Goal: Information Seeking & Learning: Learn about a topic

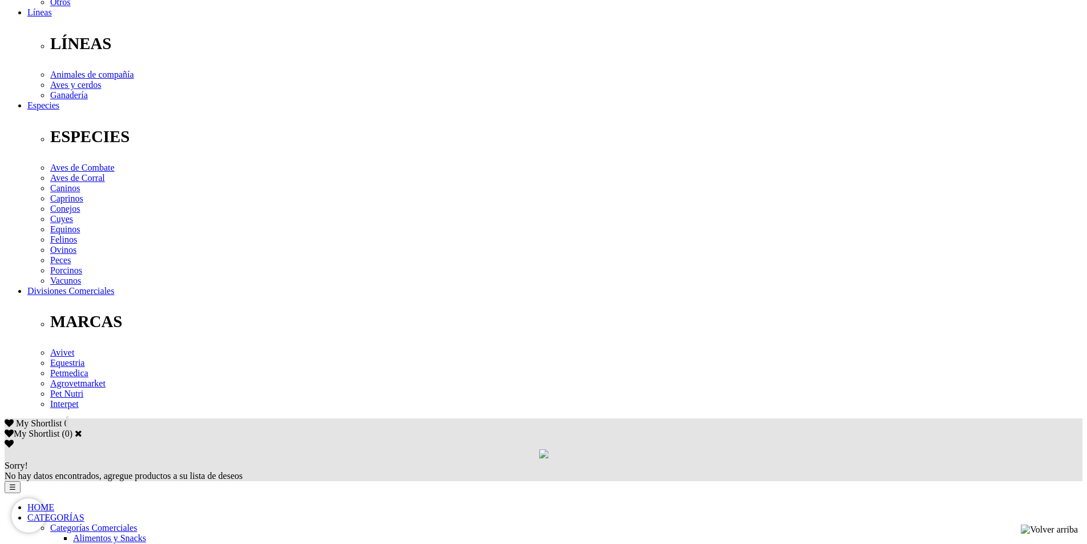
drag, startPoint x: 234, startPoint y: 361, endPoint x: 570, endPoint y: 371, distance: 336.2
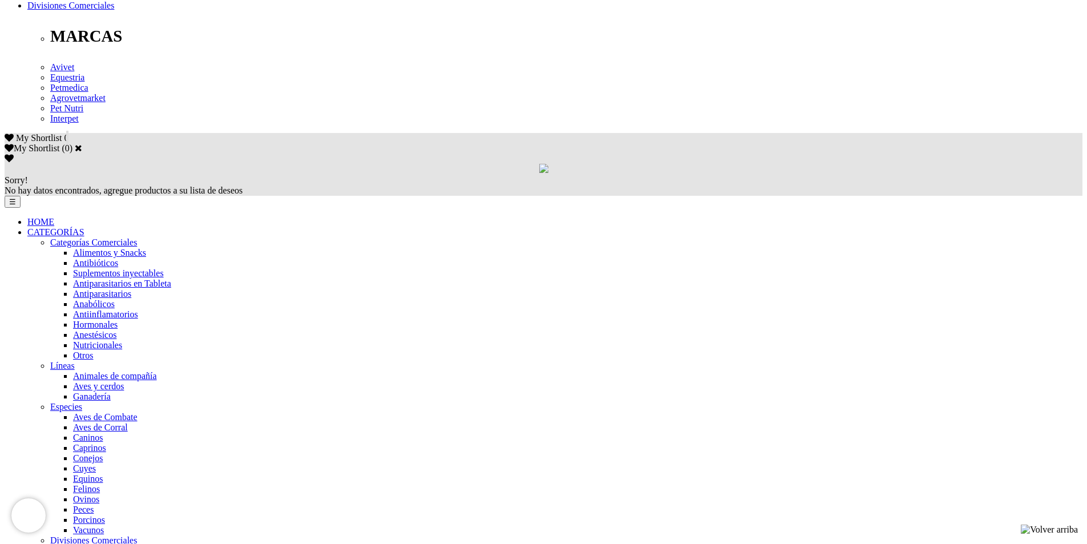
scroll to position [456, 0]
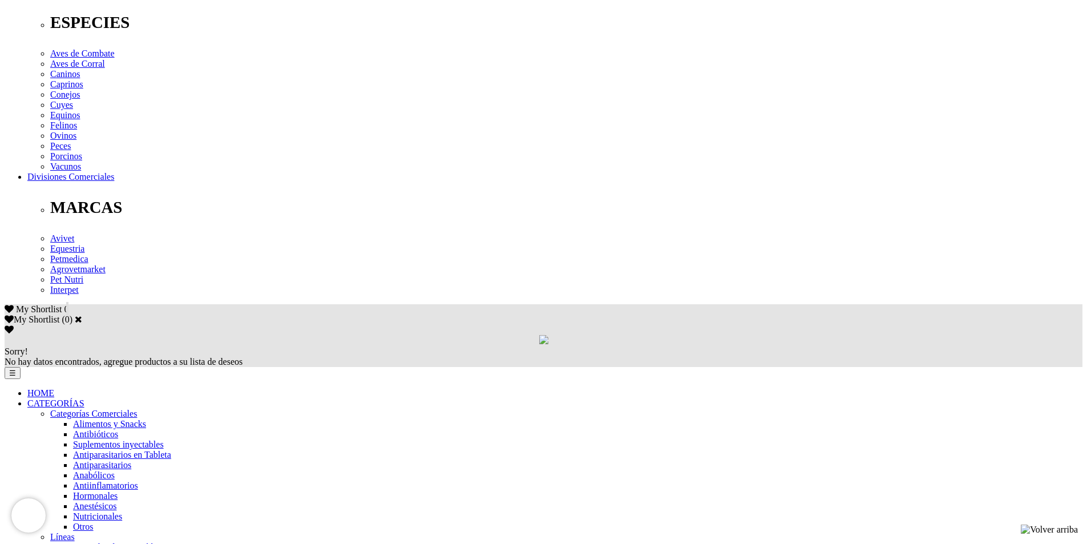
drag, startPoint x: 436, startPoint y: 183, endPoint x: 222, endPoint y: 152, distance: 216.8
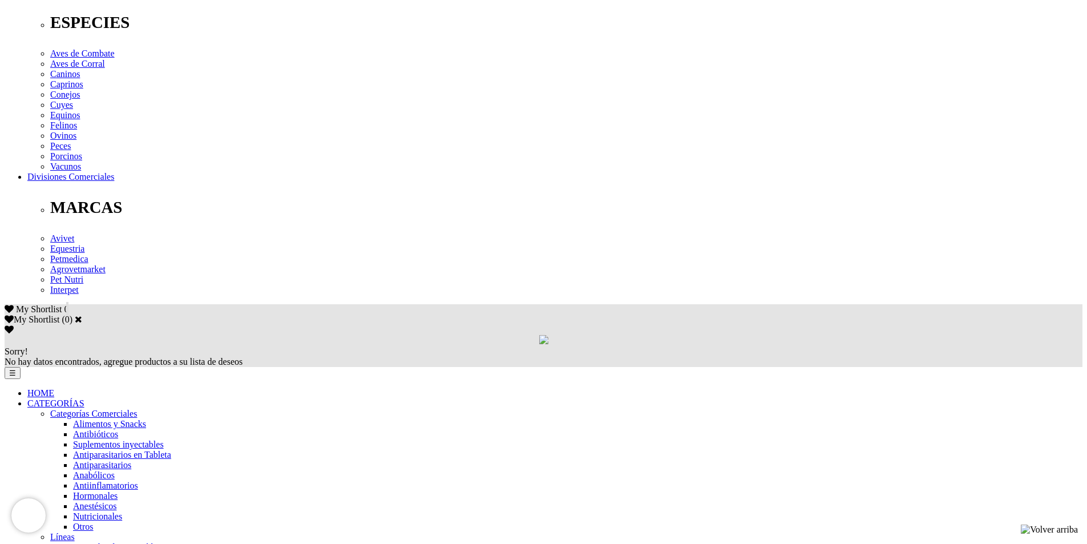
drag, startPoint x: 443, startPoint y: 187, endPoint x: 217, endPoint y: 161, distance: 227.4
